Goal: Navigation & Orientation: Find specific page/section

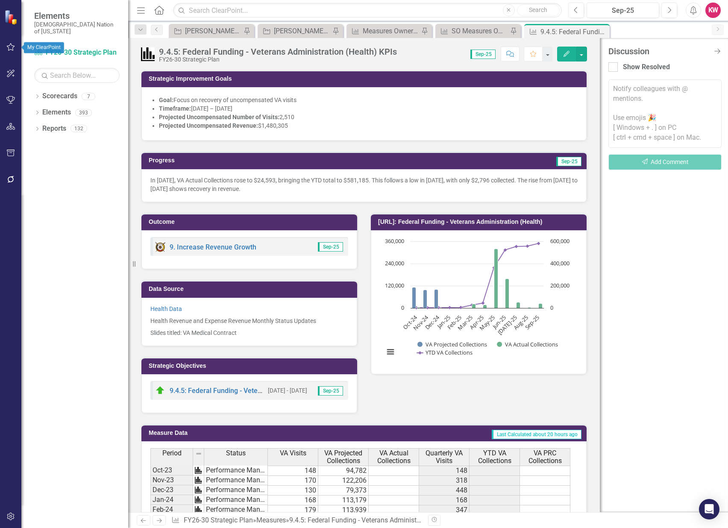
click at [9, 47] on icon "button" at bounding box center [10, 47] width 9 height 7
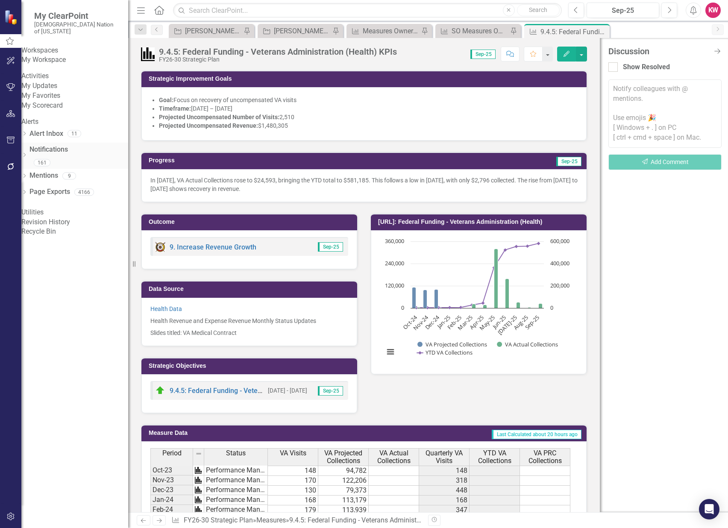
click at [56, 155] on link "Notifications" at bounding box center [78, 150] width 99 height 10
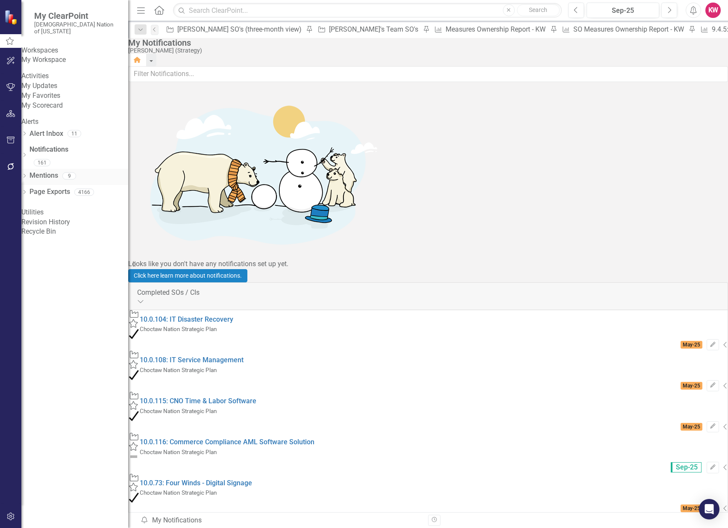
click at [56, 181] on link "Mentions" at bounding box center [43, 176] width 29 height 10
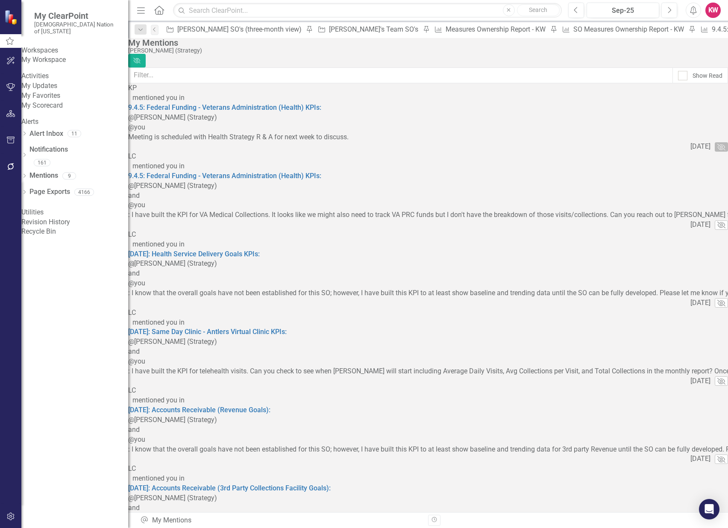
click at [717, 143] on icon "Mark Read" at bounding box center [721, 146] width 8 height 6
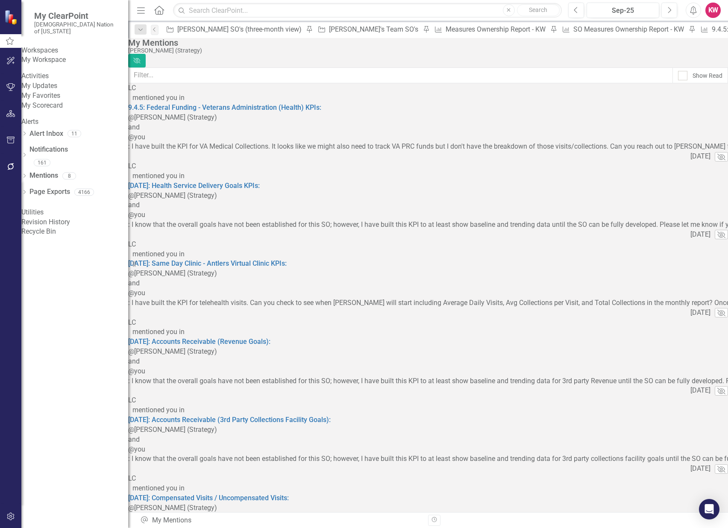
click at [717, 153] on icon "Mark Read" at bounding box center [721, 156] width 8 height 6
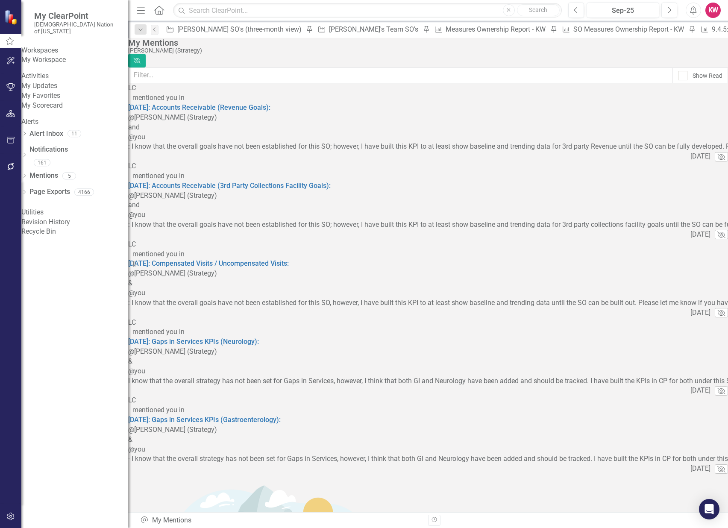
click at [717, 153] on icon "Mark Read" at bounding box center [721, 156] width 8 height 6
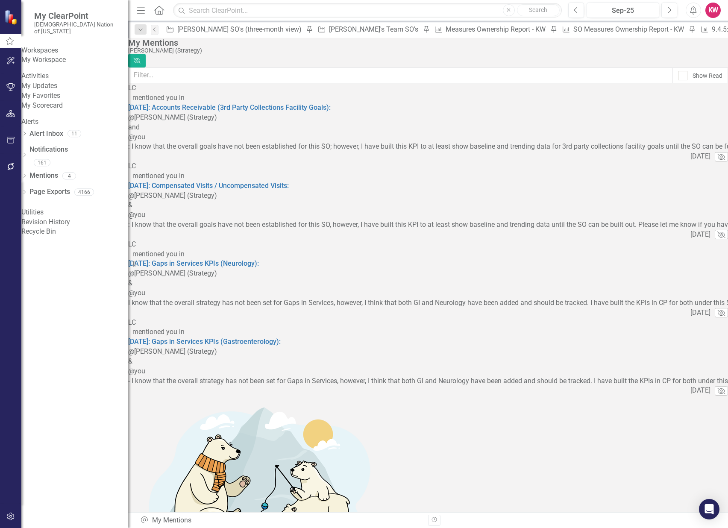
click at [717, 153] on icon "Mark Read" at bounding box center [721, 156] width 8 height 6
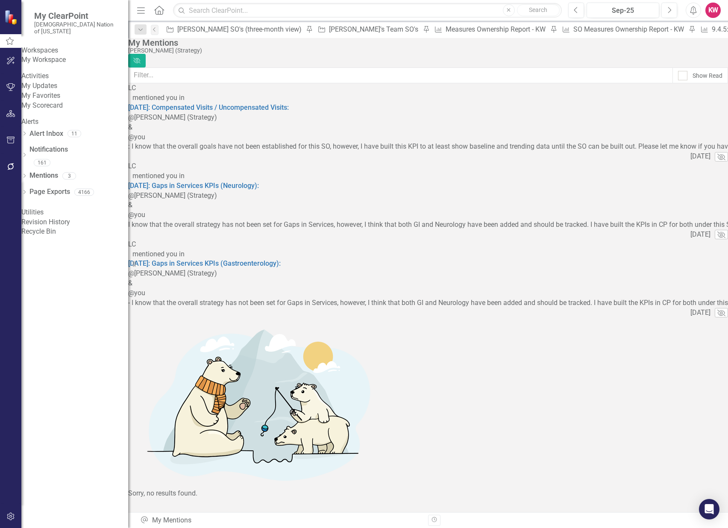
click at [717, 153] on icon "Mark Read" at bounding box center [721, 156] width 8 height 6
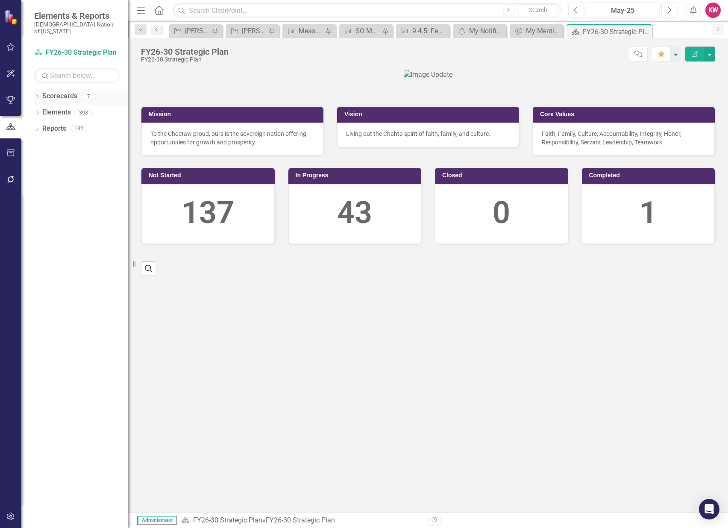
click at [37, 89] on div "Dropdown Scorecards 7" at bounding box center [81, 97] width 94 height 16
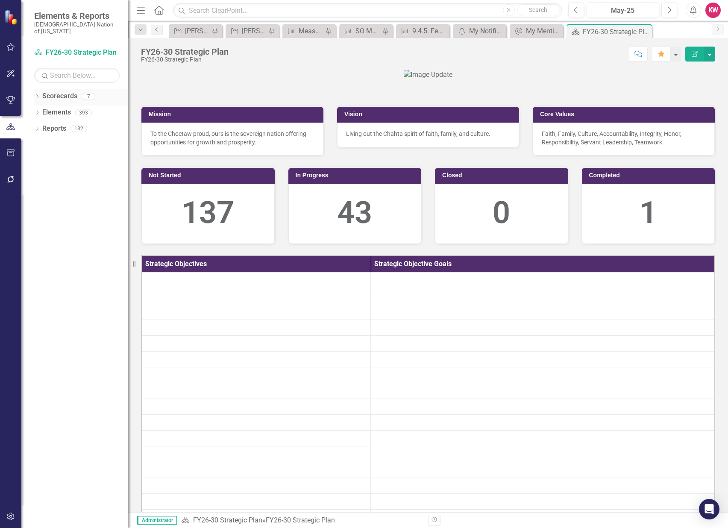
click at [36, 95] on icon "Dropdown" at bounding box center [37, 97] width 6 height 5
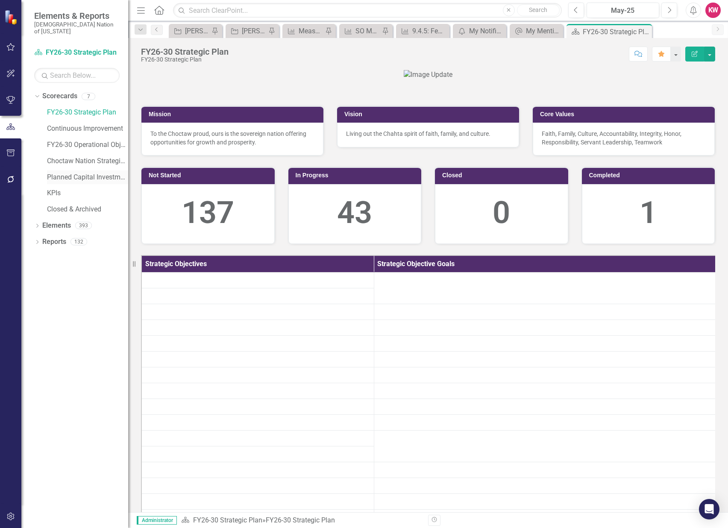
click at [91, 173] on link "Planned Capital Investments" at bounding box center [87, 178] width 81 height 10
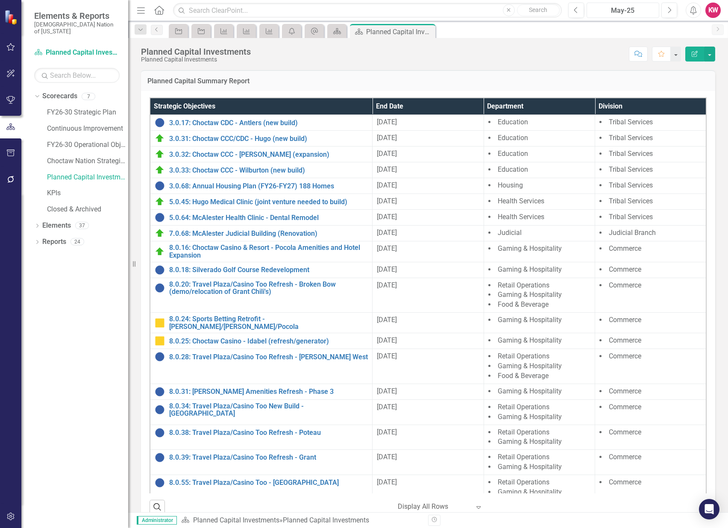
click at [640, 10] on div "May-25" at bounding box center [622, 11] width 67 height 10
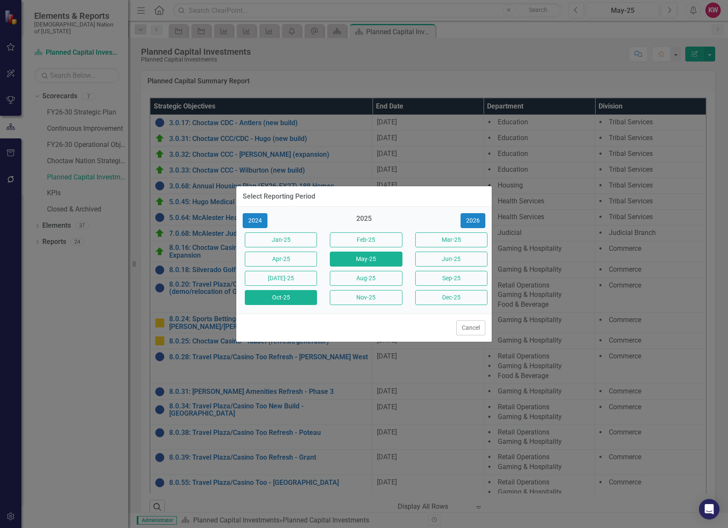
click at [292, 293] on button "Oct-25" at bounding box center [281, 297] width 72 height 15
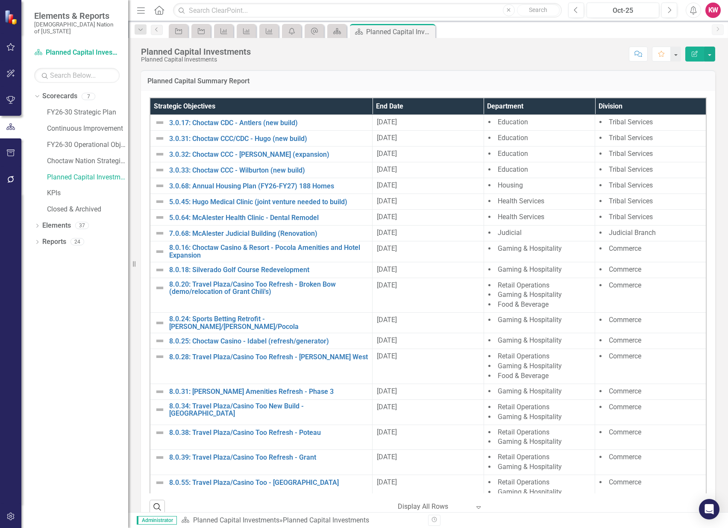
click at [533, 38] on div "Planned Capital Investments Planned Capital Investments Score: N/A Oct-25 Compl…" at bounding box center [428, 51] width 600 height 26
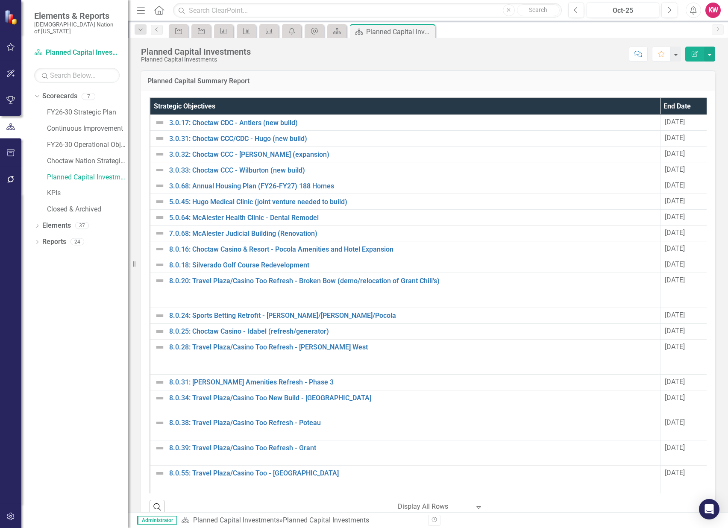
click at [161, 9] on icon "Home" at bounding box center [158, 10] width 11 height 9
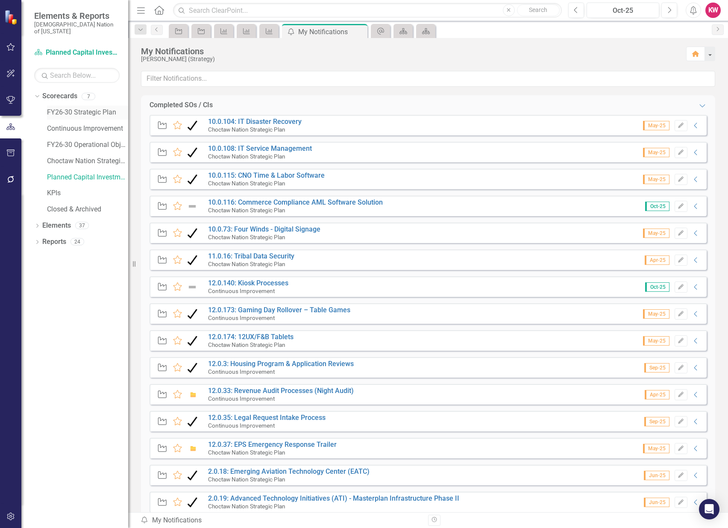
click at [74, 108] on link "FY26-30 Strategic Plan" at bounding box center [87, 113] width 81 height 10
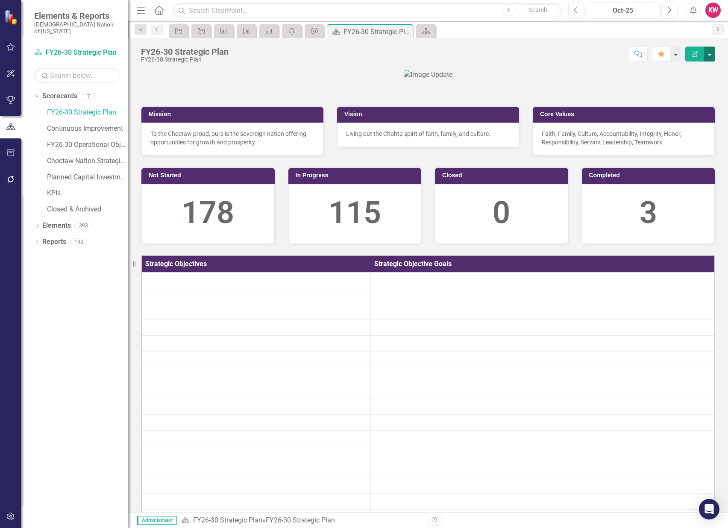
click at [713, 50] on button "button" at bounding box center [709, 54] width 11 height 15
click at [676, 53] on button "button" at bounding box center [675, 54] width 11 height 15
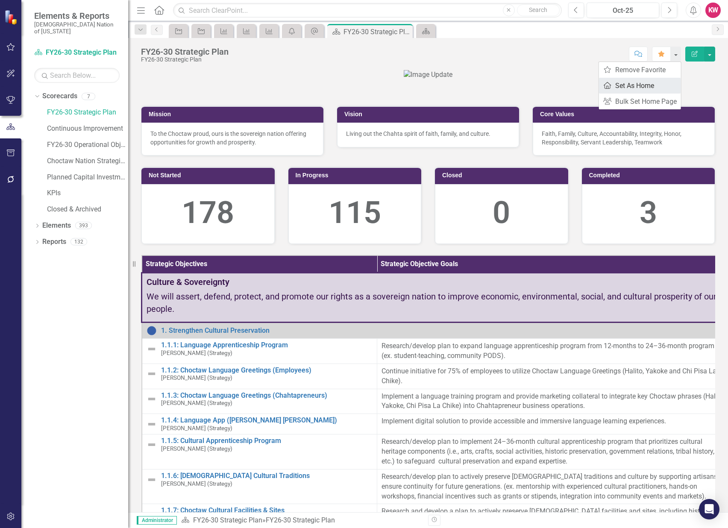
click at [635, 85] on link "Home Set As Home" at bounding box center [640, 86] width 82 height 16
